Goal: Task Accomplishment & Management: Complete application form

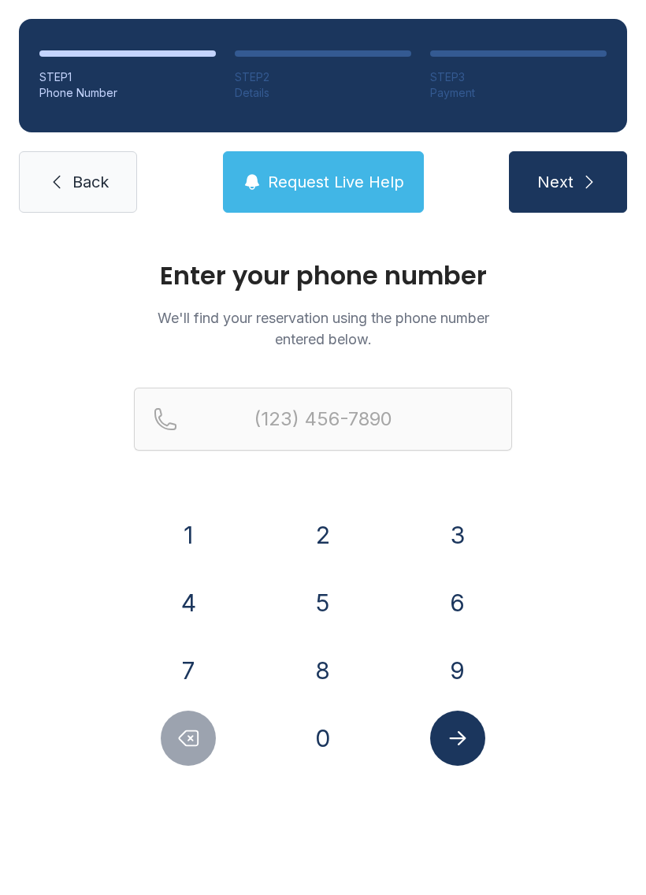
click at [192, 620] on button "4" at bounding box center [188, 602] width 55 height 55
click at [307, 736] on button "0" at bounding box center [322, 738] width 55 height 55
click at [187, 612] on button "4" at bounding box center [188, 602] width 55 height 55
click at [192, 662] on button "7" at bounding box center [188, 670] width 55 height 55
click at [297, 735] on button "0" at bounding box center [322, 738] width 55 height 55
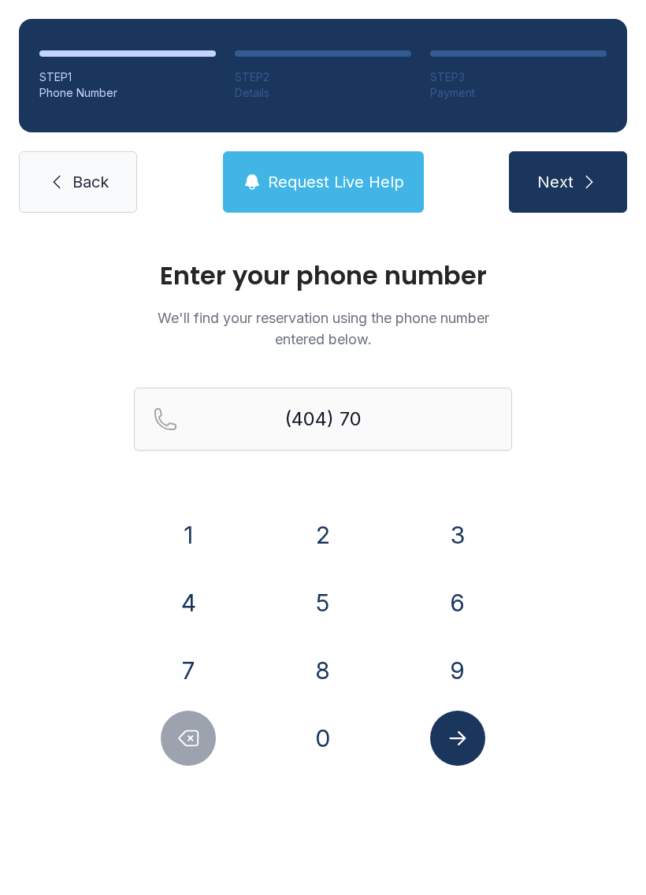
click at [176, 659] on button "7" at bounding box center [188, 670] width 55 height 55
click at [331, 739] on button "0" at bounding box center [322, 738] width 55 height 55
click at [331, 738] on button "0" at bounding box center [322, 738] width 55 height 55
click at [202, 669] on button "7" at bounding box center [188, 670] width 55 height 55
click at [321, 544] on button "2" at bounding box center [322, 534] width 55 height 55
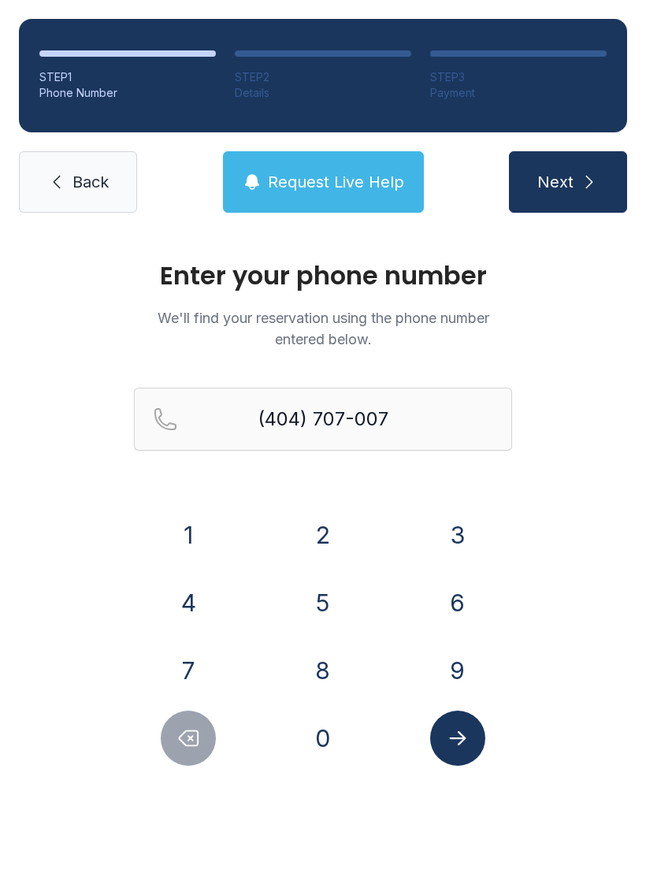
type input "[PHONE_NUMBER]"
click at [455, 737] on icon "Submit lookup form" at bounding box center [458, 738] width 24 height 24
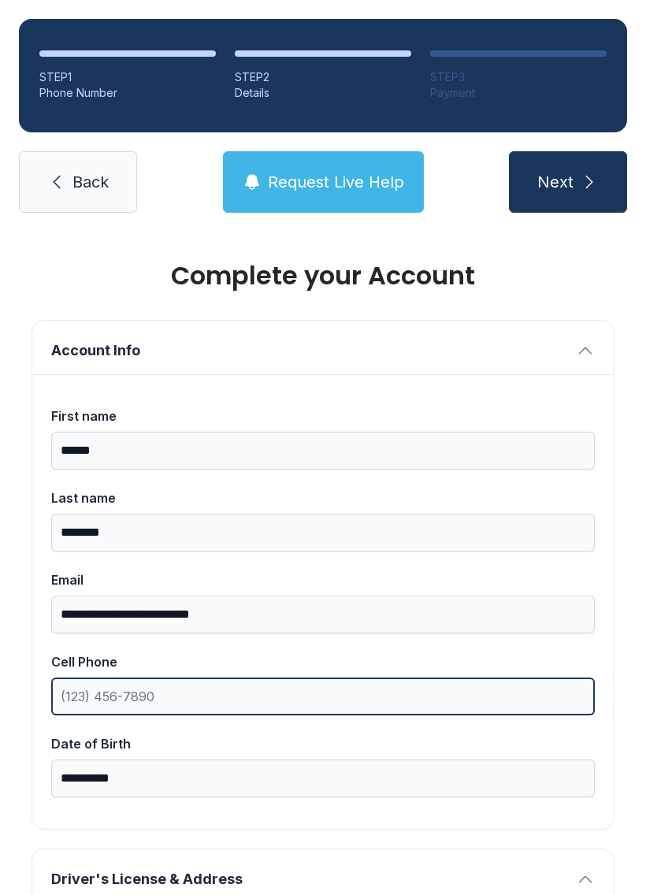
click at [243, 689] on input "Cell Phone" at bounding box center [323, 697] width 544 height 38
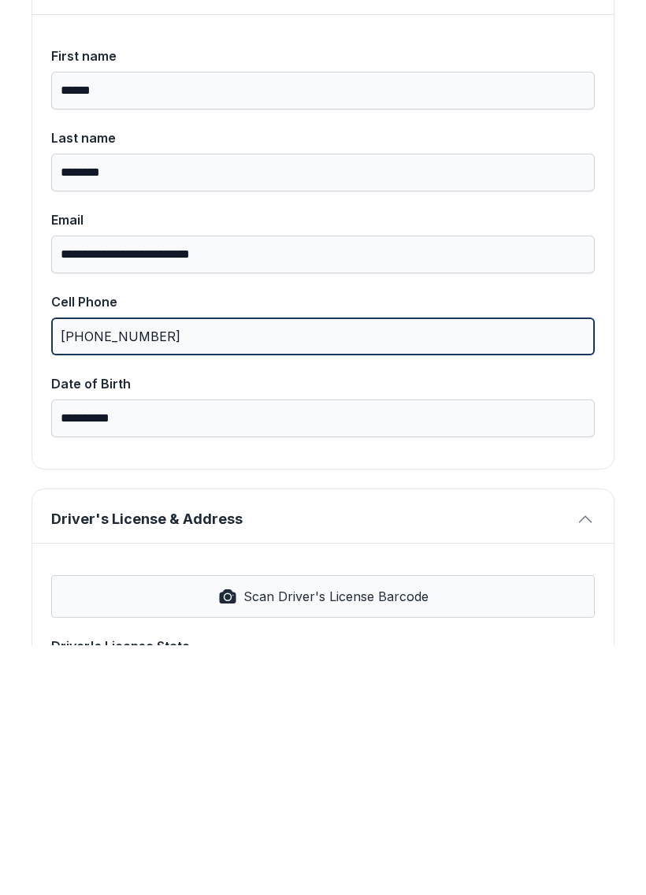
scroll to position [118, 0]
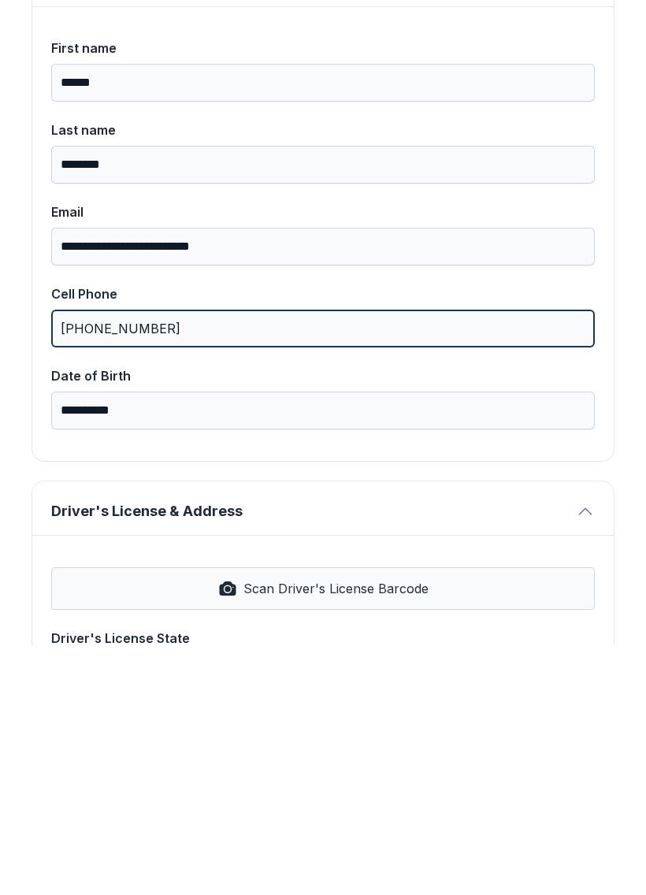
type input "[PHONE_NUMBER]"
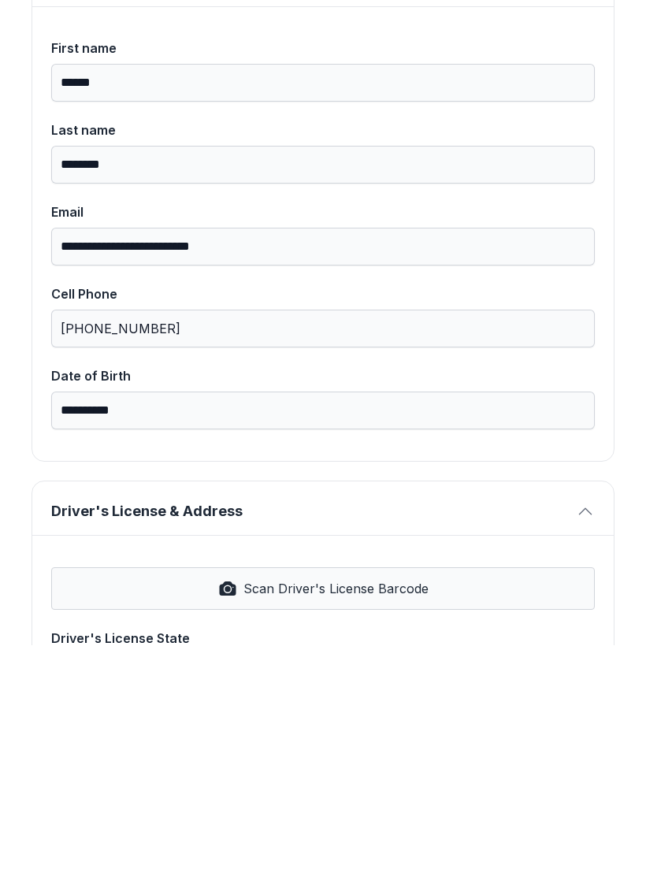
click at [228, 731] on button "Driver's License & Address" at bounding box center [322, 758] width 581 height 54
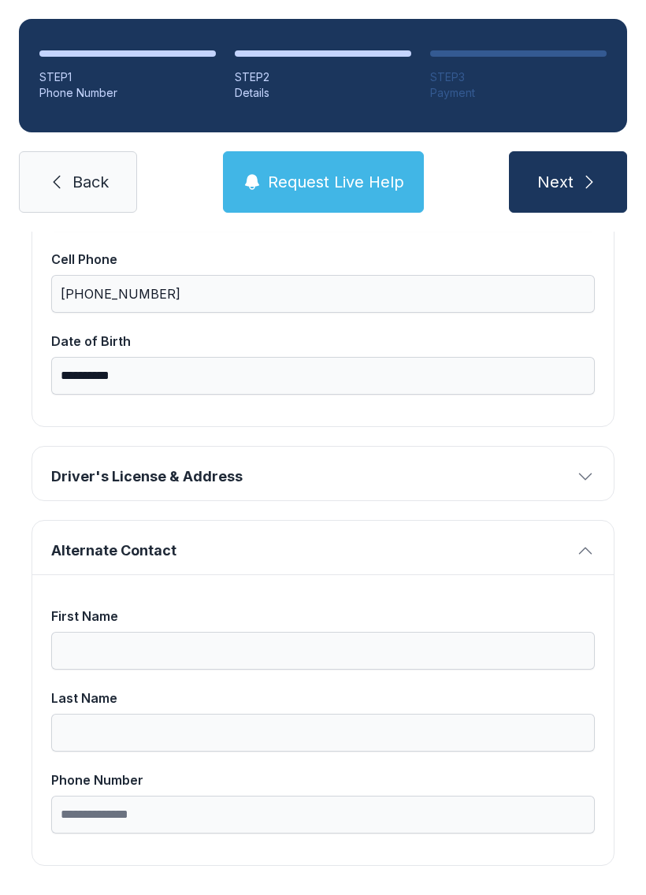
scroll to position [402, 0]
click at [236, 466] on span "Driver's License & Address" at bounding box center [310, 477] width 518 height 22
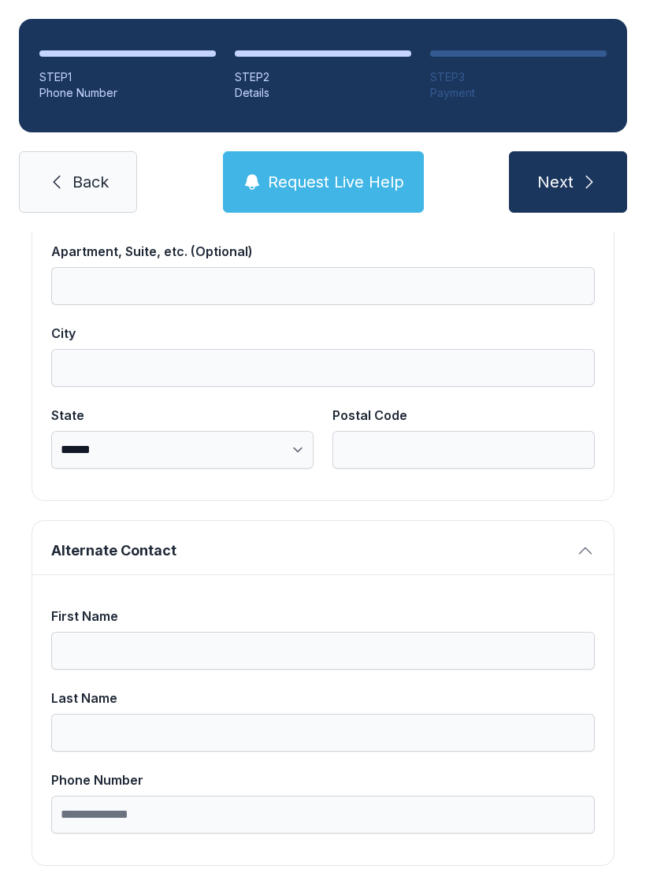
scroll to position [1000, 0]
click at [595, 173] on icon "submit" at bounding box center [589, 182] width 19 height 19
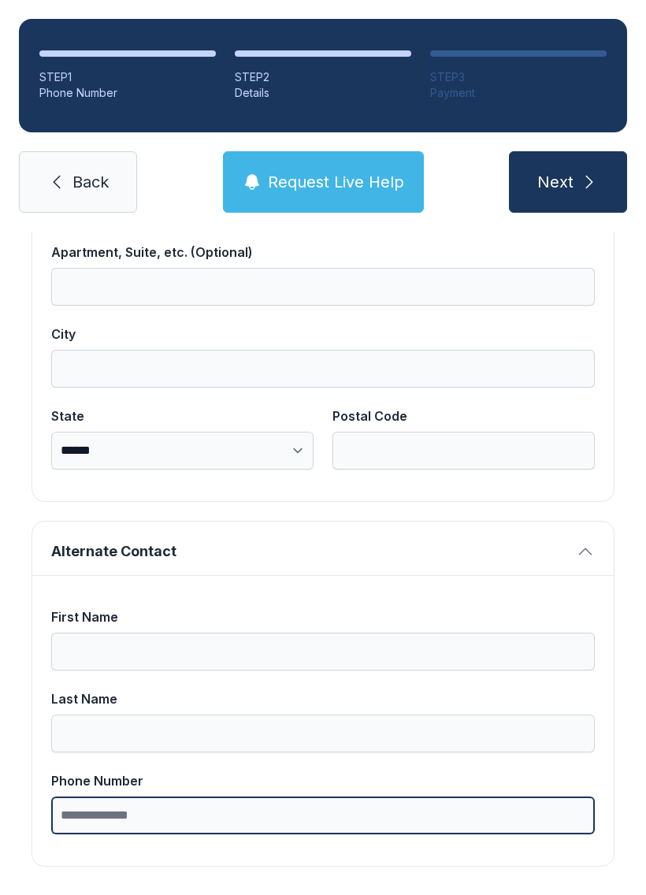
type input "*"
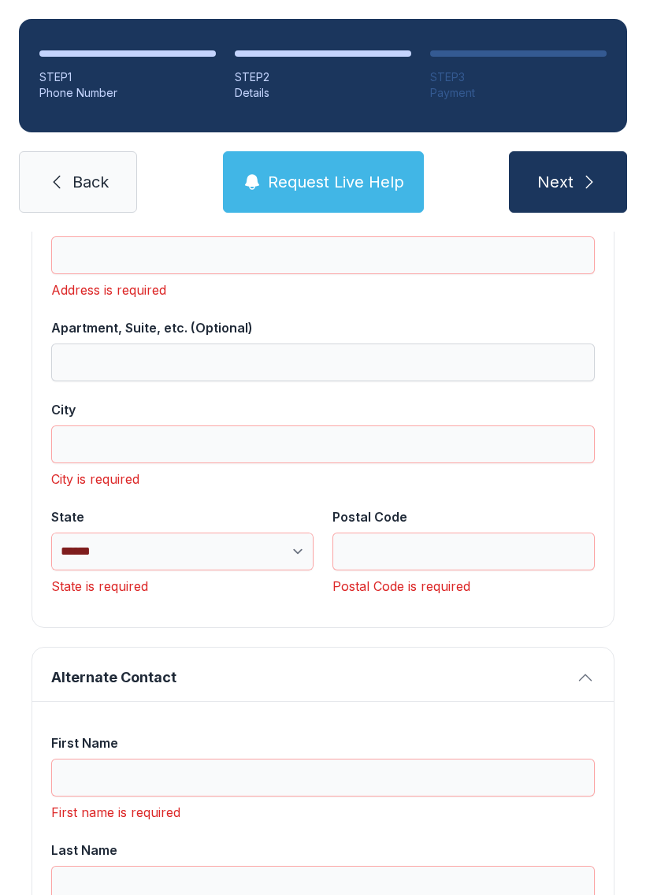
click at [100, 171] on span "Back" at bounding box center [90, 182] width 36 height 22
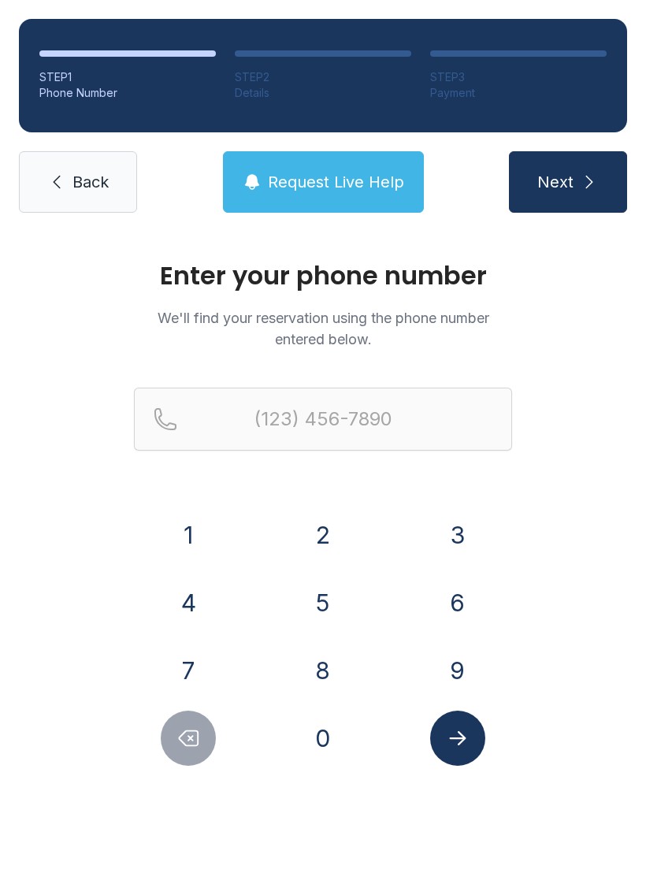
click at [65, 188] on icon at bounding box center [56, 182] width 19 height 19
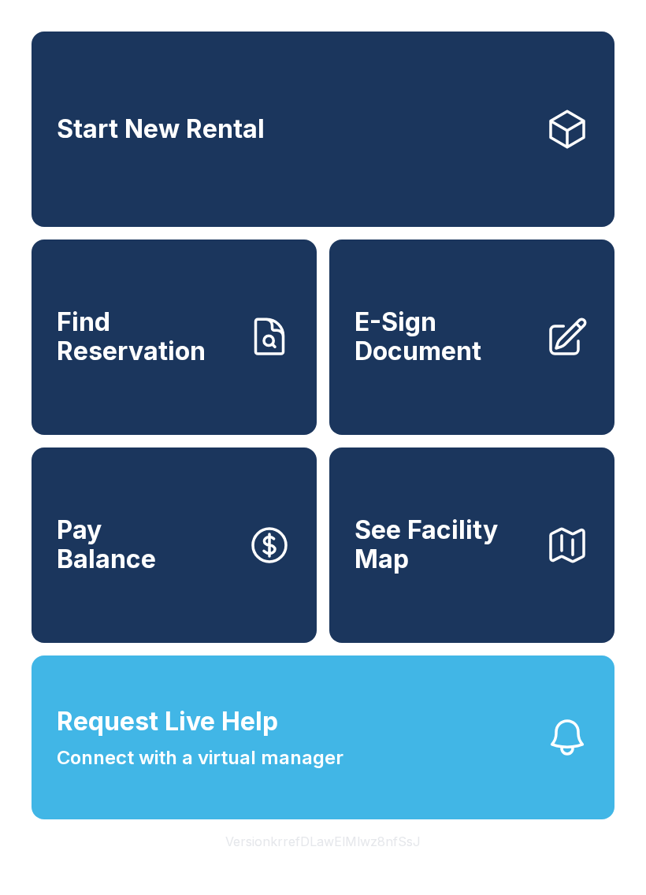
click at [503, 334] on span "E-Sign Document" at bounding box center [444, 337] width 178 height 58
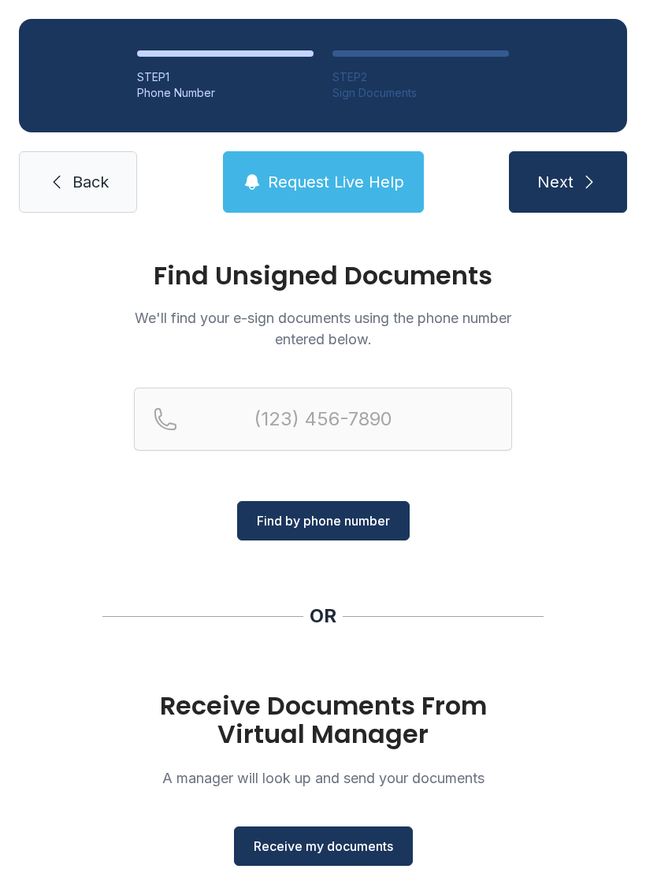
click at [334, 847] on span "Receive my documents" at bounding box center [323, 846] width 139 height 19
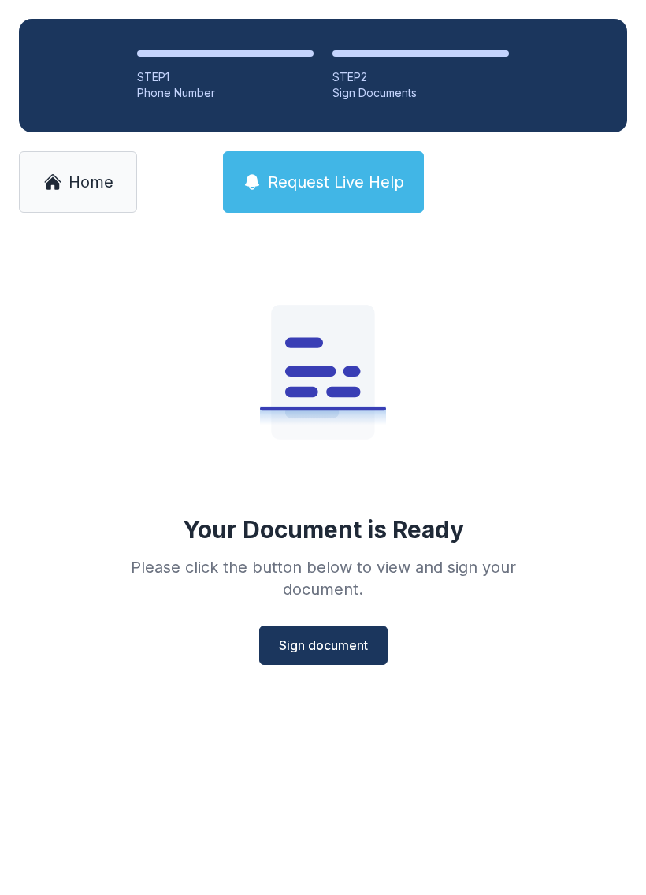
click at [329, 650] on span "Sign document" at bounding box center [323, 645] width 89 height 19
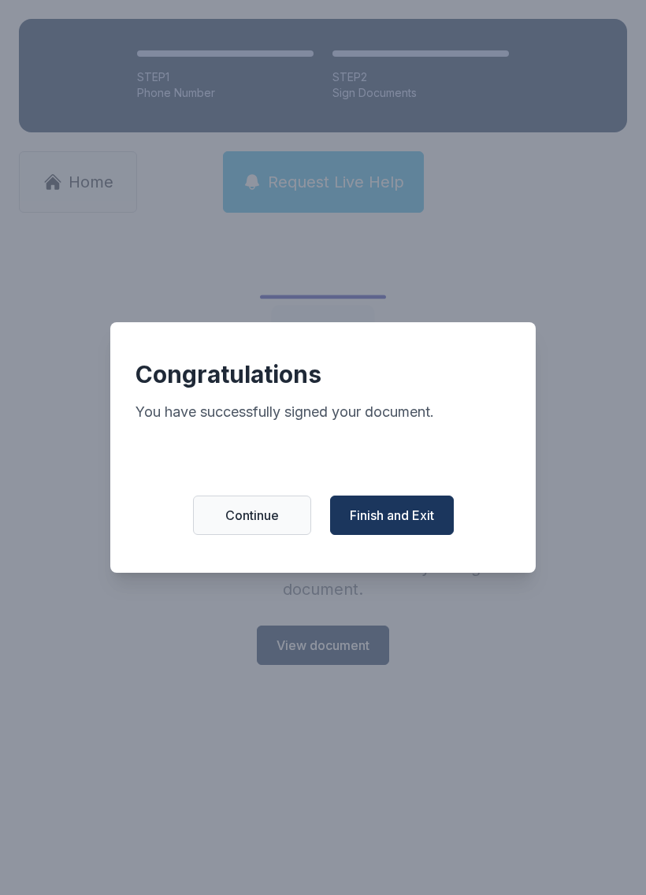
click at [408, 522] on span "Finish and Exit" at bounding box center [392, 515] width 84 height 19
